Goal: Information Seeking & Learning: Learn about a topic

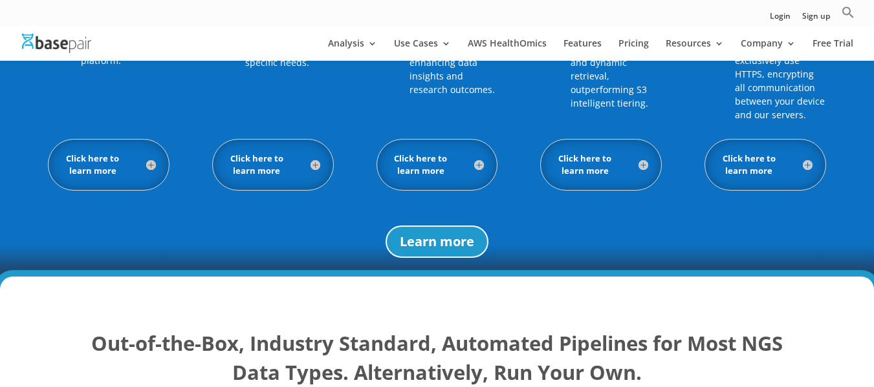
scroll to position [1166, 0]
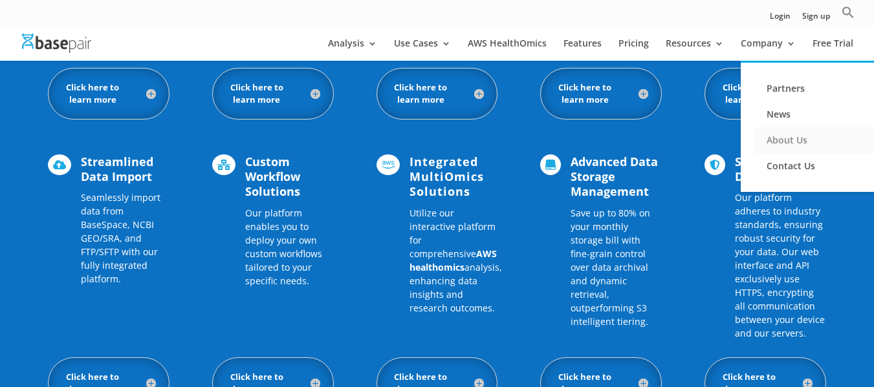
click at [797, 138] on link "About Us" at bounding box center [818, 140] width 129 height 26
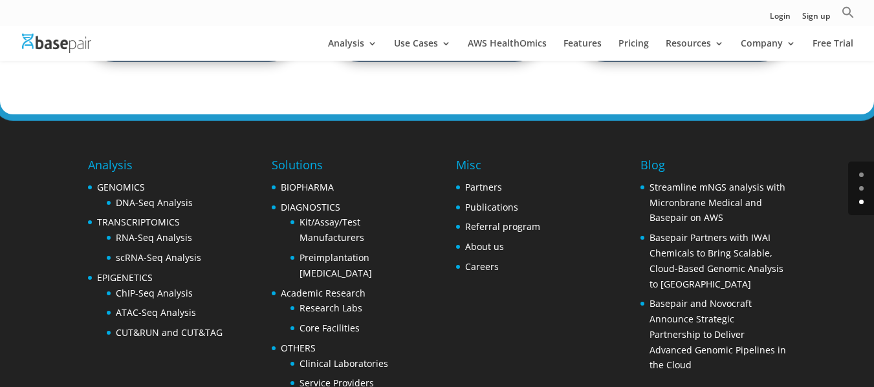
scroll to position [2156, 0]
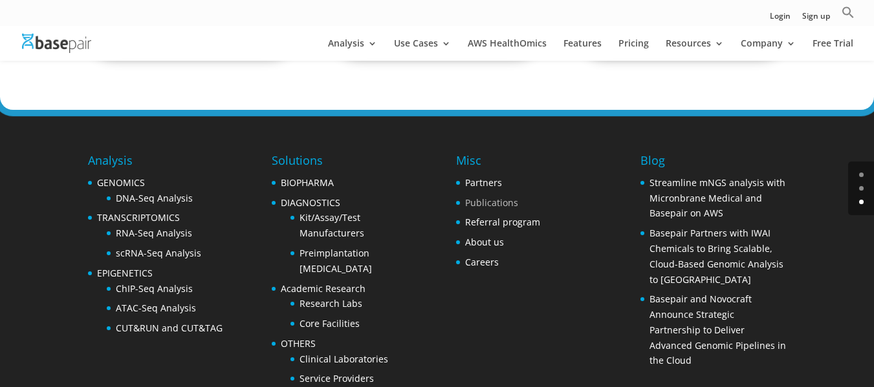
click at [483, 197] on link "Publications" at bounding box center [491, 203] width 53 height 12
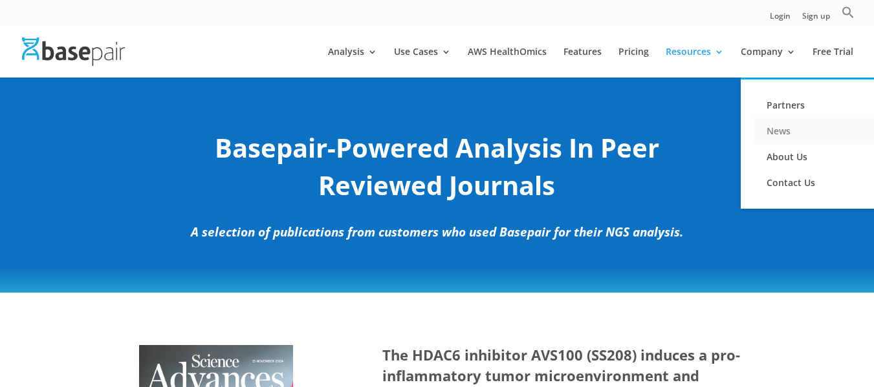
click at [778, 133] on link "News" at bounding box center [818, 131] width 129 height 26
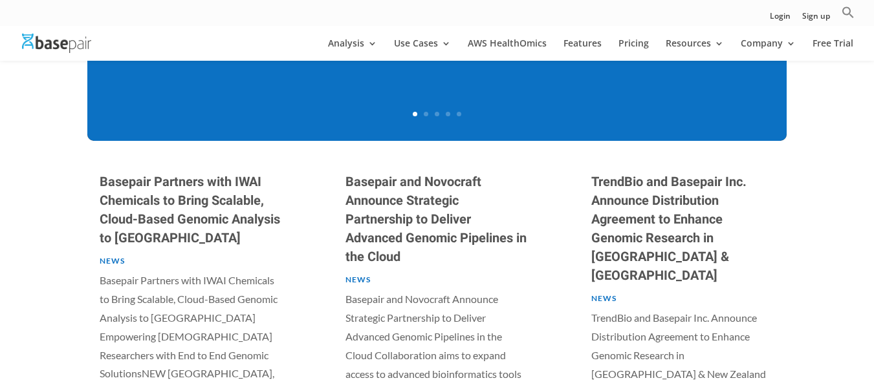
scroll to position [582, 0]
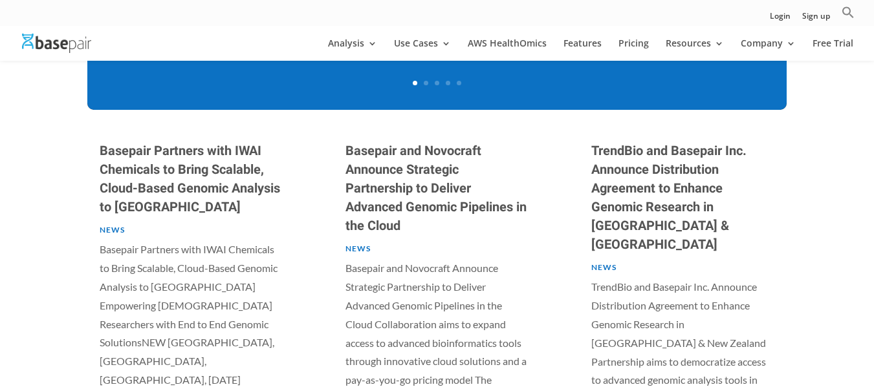
click at [232, 169] on link "Basepair Partners with IWAI Chemicals to Bring Scalable, Cloud-Based Genomic An…" at bounding box center [190, 179] width 180 height 75
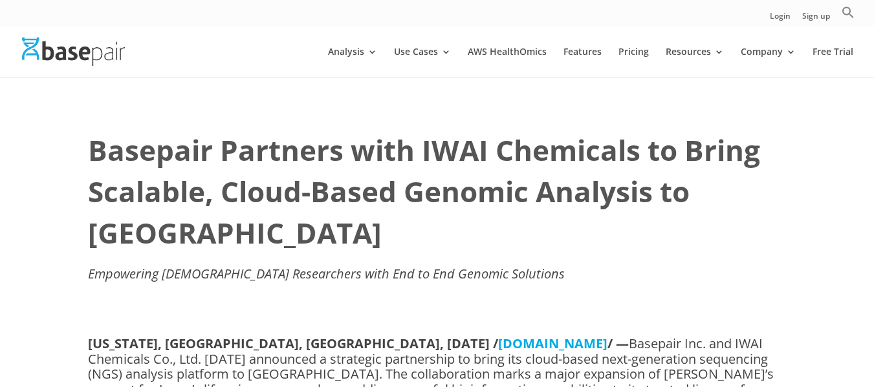
scroll to position [129, 0]
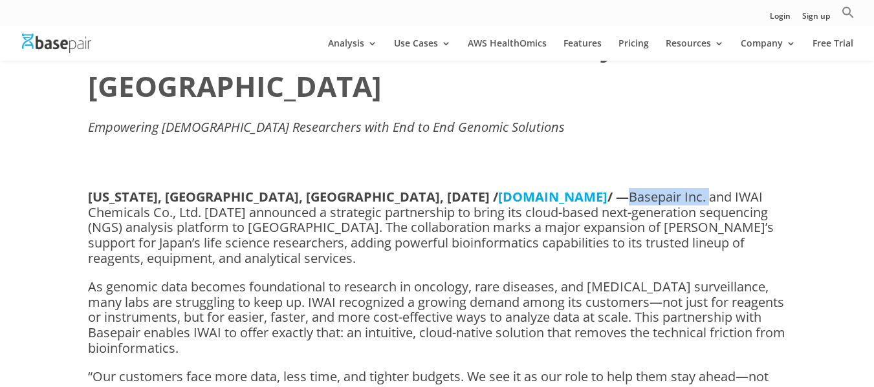
drag, startPoint x: 607, startPoint y: 157, endPoint x: 529, endPoint y: 158, distance: 77.6
click at [529, 190] on p "NEW YORK, NY, UNITED STATES, May 14, 2025 / EINPresswire.com / — Basepair Inc. …" at bounding box center [437, 235] width 699 height 90
copy p "Basepair Inc."
click at [60, 49] on img at bounding box center [56, 43] width 69 height 19
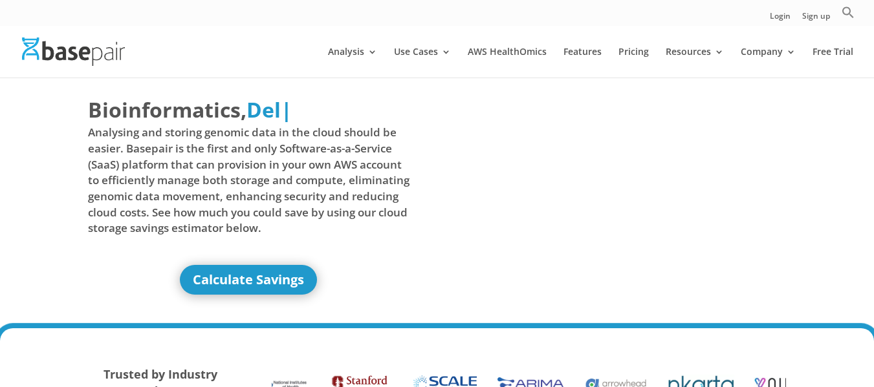
click at [88, 58] on img at bounding box center [73, 52] width 103 height 28
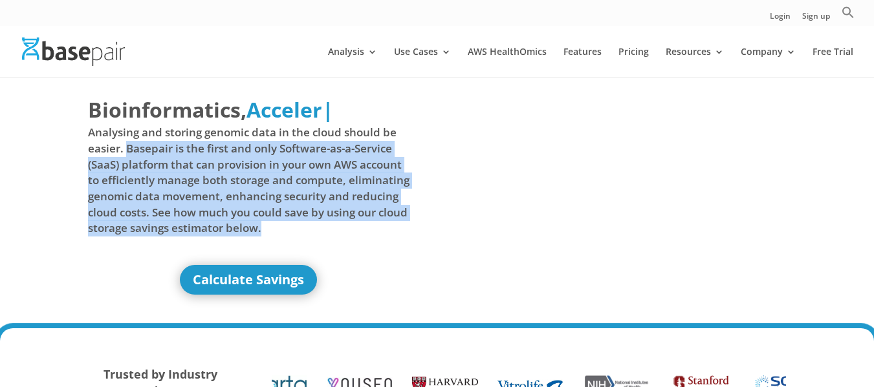
drag, startPoint x: 129, startPoint y: 146, endPoint x: 308, endPoint y: 230, distance: 197.7
click at [308, 230] on span "Analysing and storing genomic data in the cloud should be easier. Basepair is t…" at bounding box center [249, 180] width 322 height 111
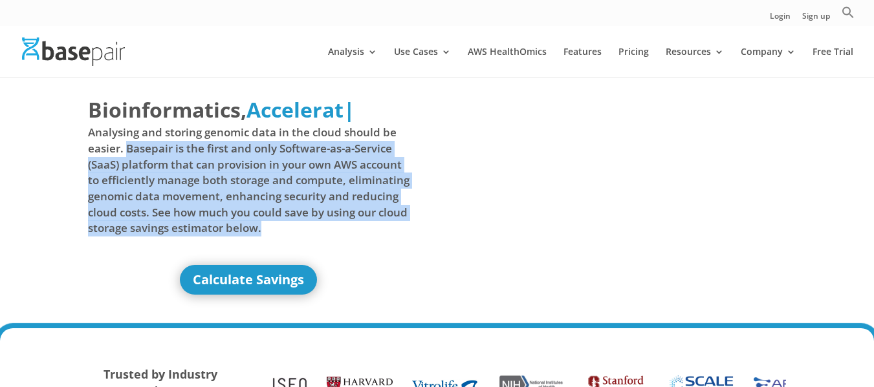
copy span "Basepair is the first and only Software-as-a-Service (SaaS) platform that can p…"
